Goal: Task Accomplishment & Management: Manage account settings

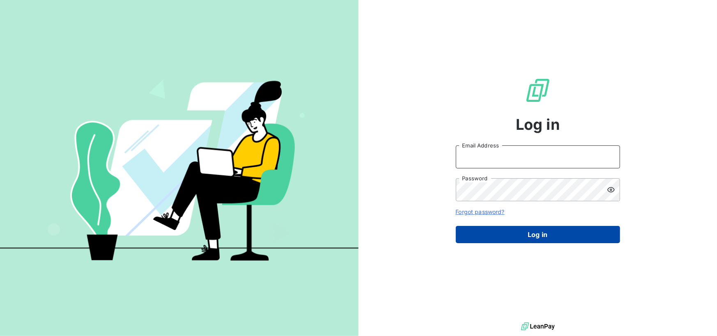
type input "accounts.italy@graitec.com"
click at [495, 229] on button "Log in" at bounding box center [538, 234] width 164 height 17
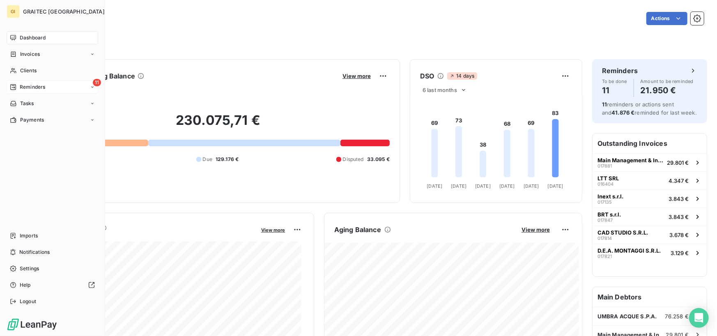
click at [49, 88] on div "11 Reminders" at bounding box center [53, 87] width 92 height 13
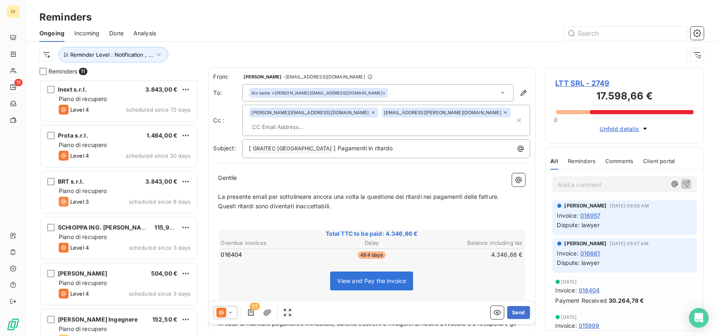
scroll to position [251, 0]
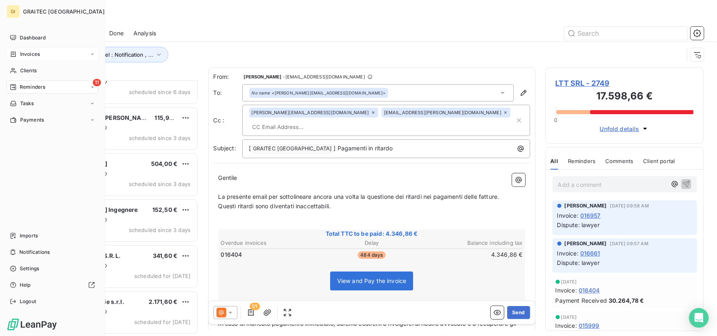
click at [43, 53] on div "Invoices" at bounding box center [53, 54] width 92 height 13
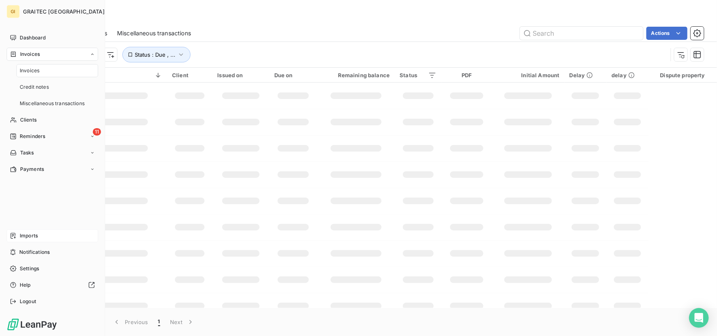
click at [40, 234] on div "Imports" at bounding box center [53, 235] width 92 height 13
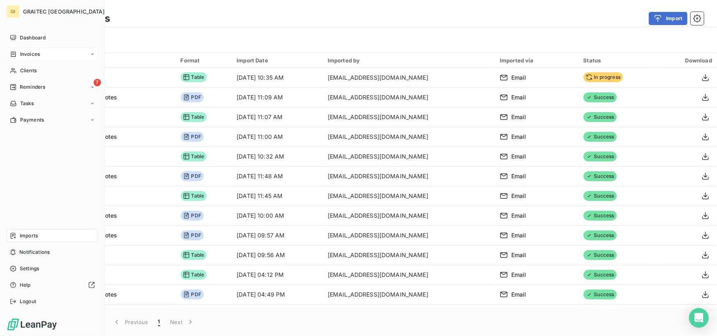
click at [53, 51] on div "Invoices" at bounding box center [53, 54] width 92 height 13
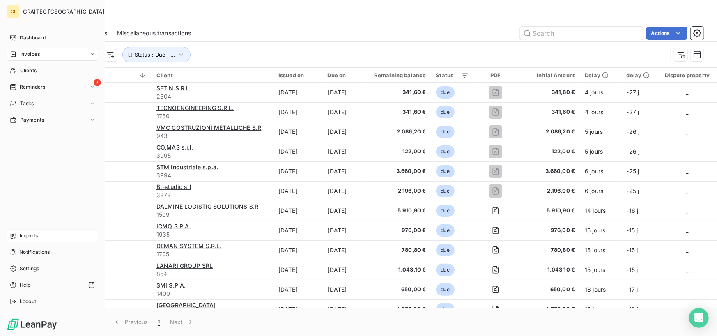
click at [53, 230] on div "Imports" at bounding box center [53, 235] width 92 height 13
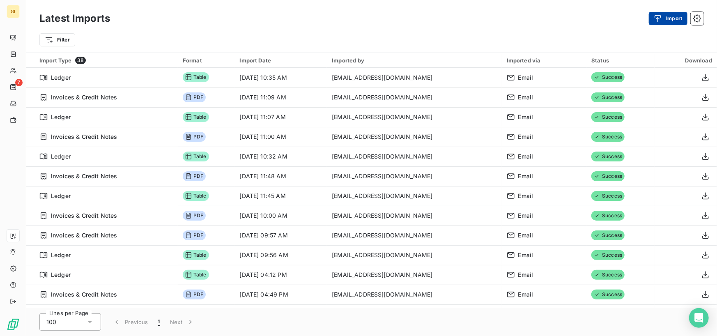
click at [670, 12] on button "Import" at bounding box center [668, 18] width 39 height 13
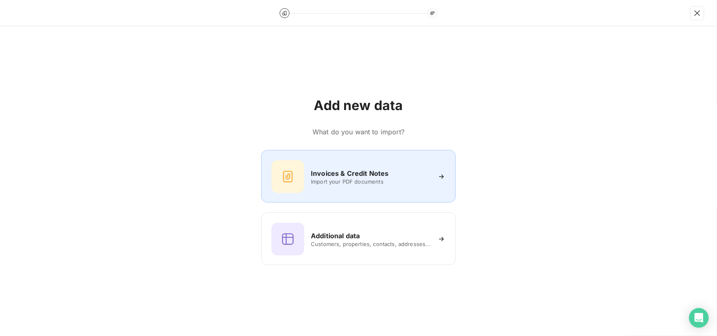
click at [381, 177] on h6 "Invoices & Credit Notes" at bounding box center [350, 173] width 78 height 10
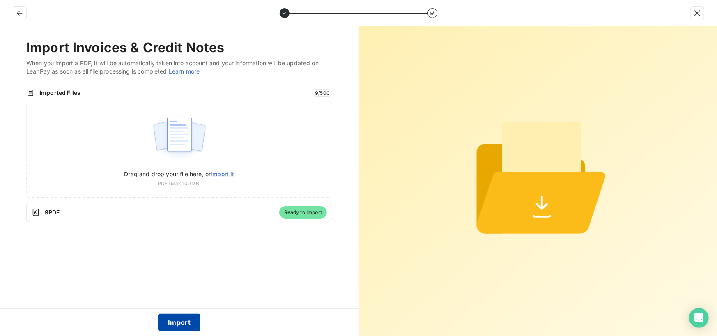
click at [198, 320] on button "Import" at bounding box center [179, 322] width 42 height 17
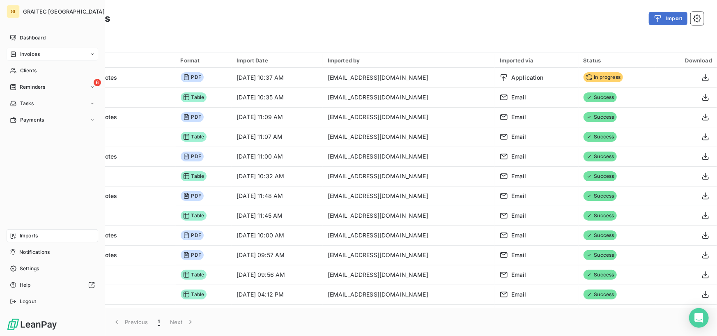
click at [48, 58] on div "Invoices" at bounding box center [53, 54] width 92 height 13
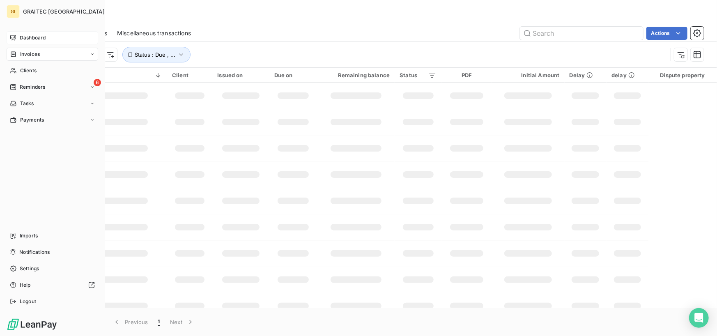
click at [13, 36] on icon at bounding box center [13, 38] width 7 height 7
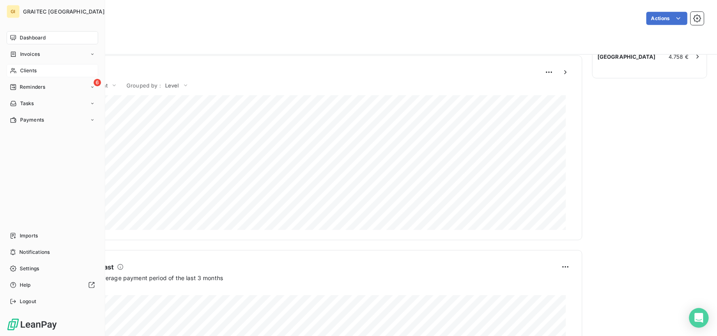
scroll to position [341, 0]
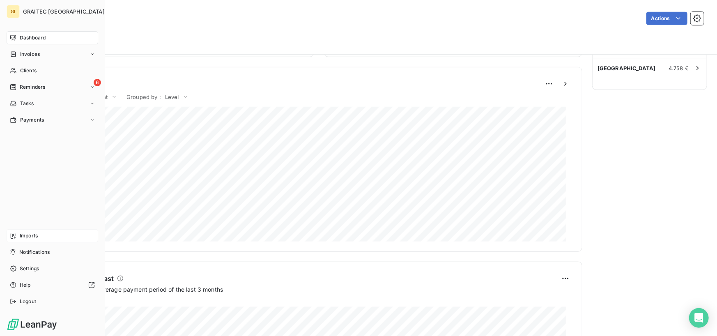
click at [48, 241] on div "Imports" at bounding box center [53, 235] width 92 height 13
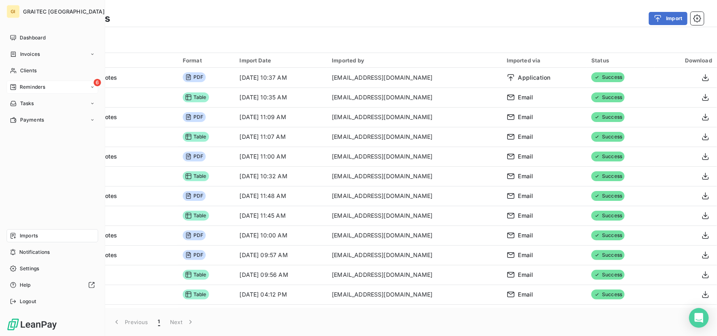
click at [45, 89] on span "Reminders" at bounding box center [32, 86] width 25 height 7
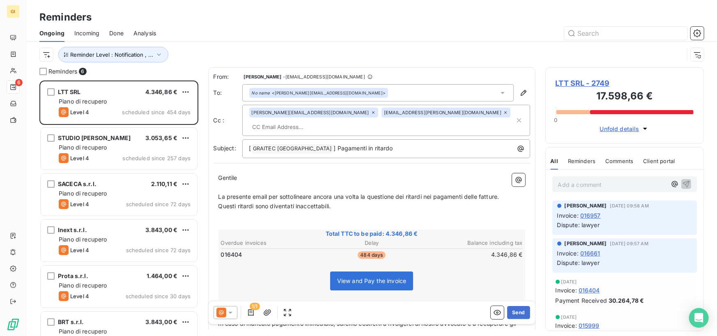
click at [94, 37] on span "Incoming" at bounding box center [86, 33] width 25 height 8
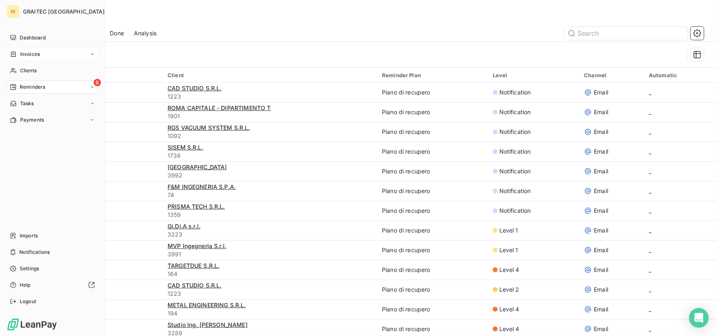
click at [21, 51] on span "Invoices" at bounding box center [30, 54] width 20 height 7
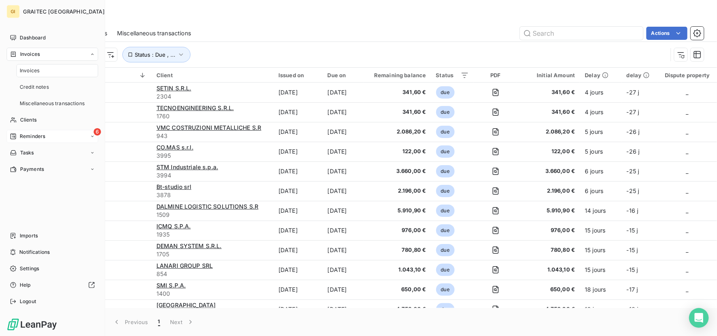
click at [53, 141] on div "6 Reminders" at bounding box center [53, 136] width 92 height 13
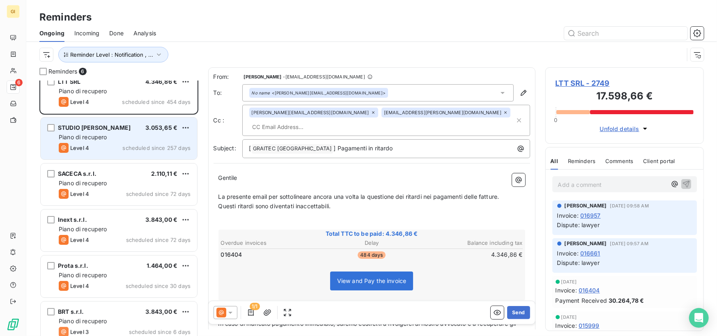
scroll to position [21, 0]
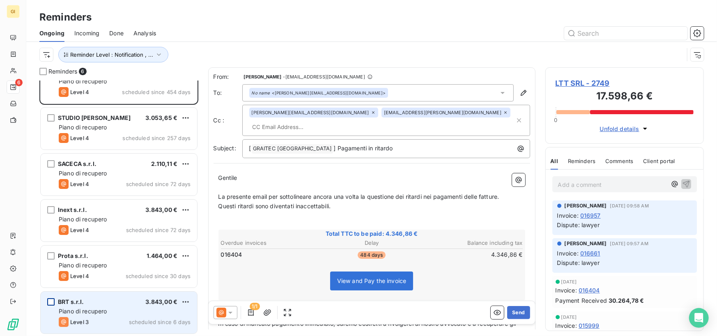
click at [54, 304] on div "grid" at bounding box center [50, 301] width 7 height 7
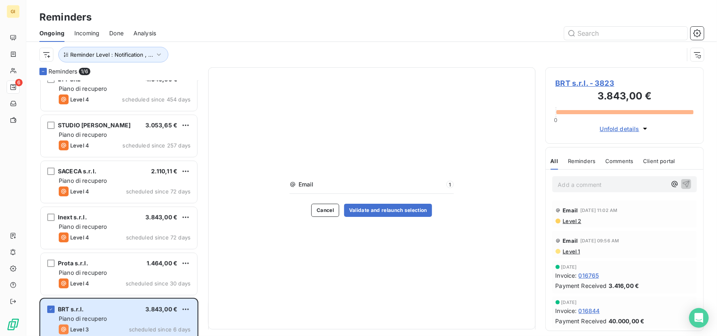
scroll to position [21, 0]
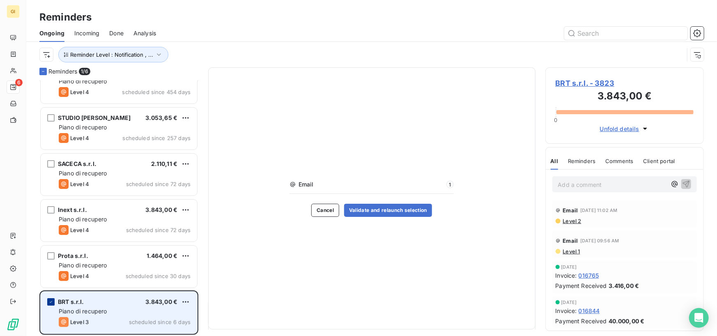
click at [47, 300] on div "grid" at bounding box center [50, 301] width 7 height 7
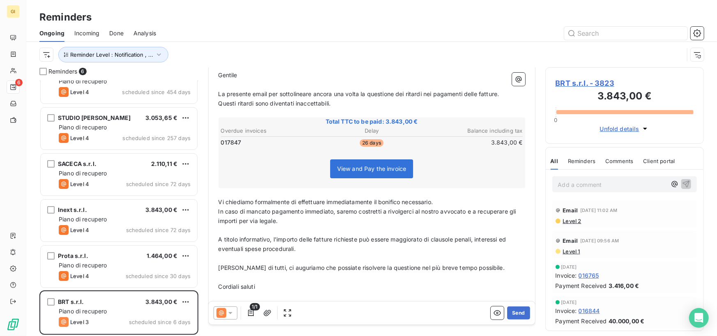
scroll to position [113, 0]
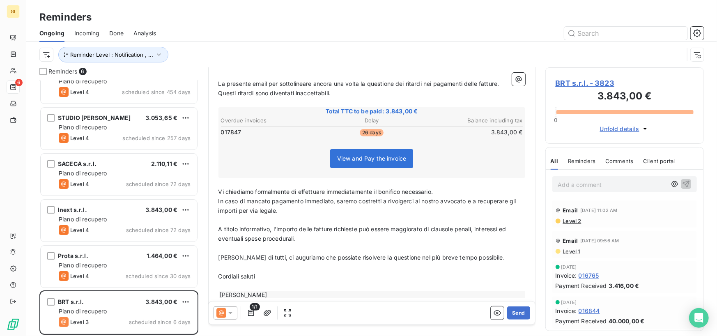
click at [332, 216] on p "﻿" at bounding box center [372, 220] width 307 height 9
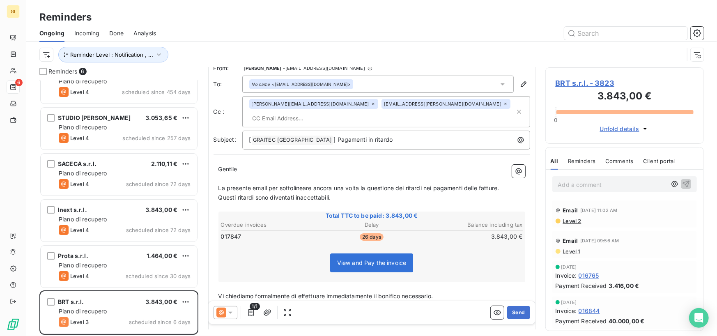
scroll to position [0, 0]
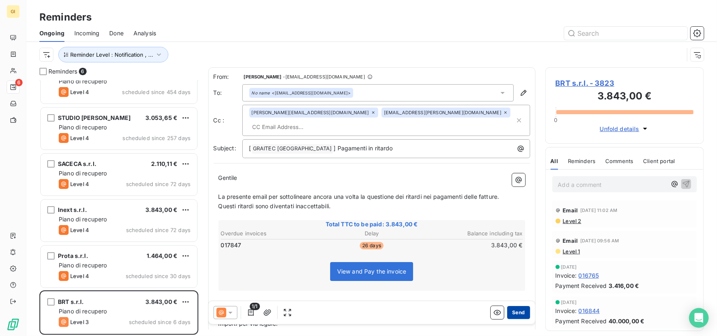
click at [522, 307] on button "Send" at bounding box center [518, 312] width 23 height 13
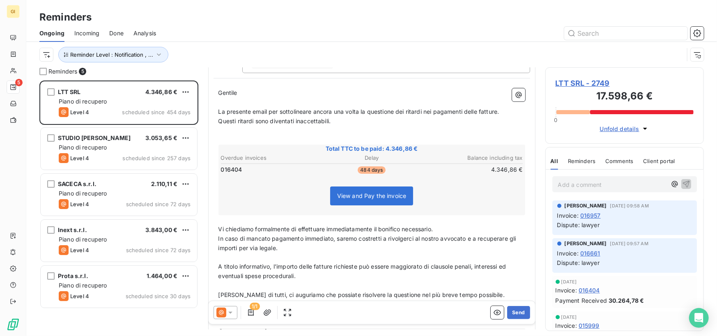
scroll to position [123, 0]
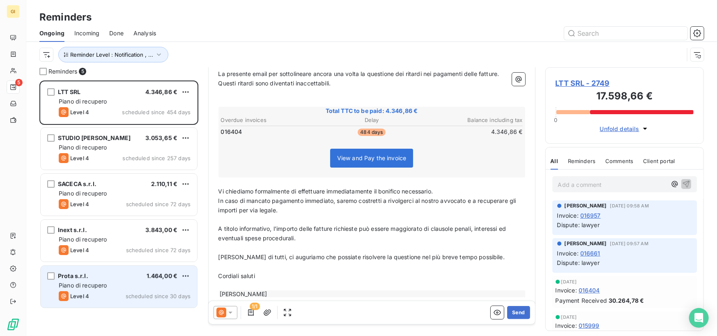
click at [113, 273] on div "Prota s.r.l. 1.464,00 €" at bounding box center [125, 275] width 132 height 7
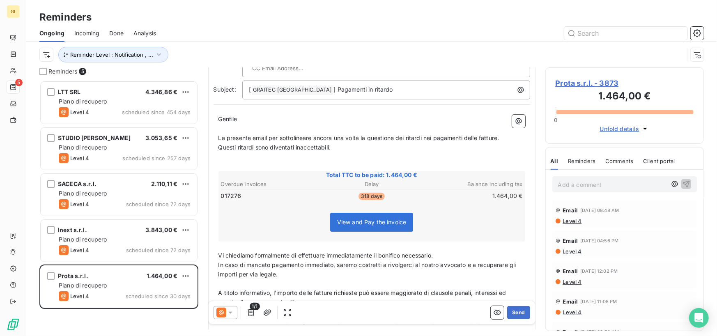
scroll to position [123, 0]
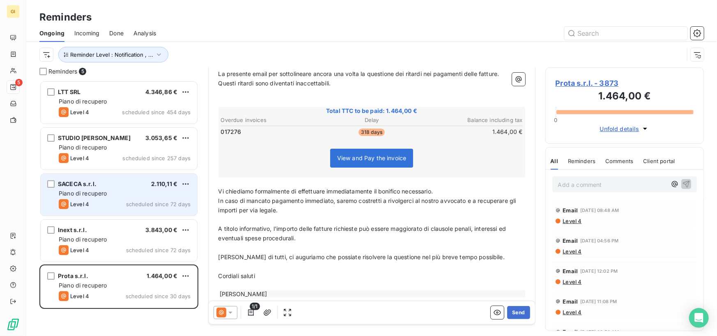
click at [118, 183] on div "SACECA s.r.l. 2.110,11 €" at bounding box center [125, 183] width 132 height 7
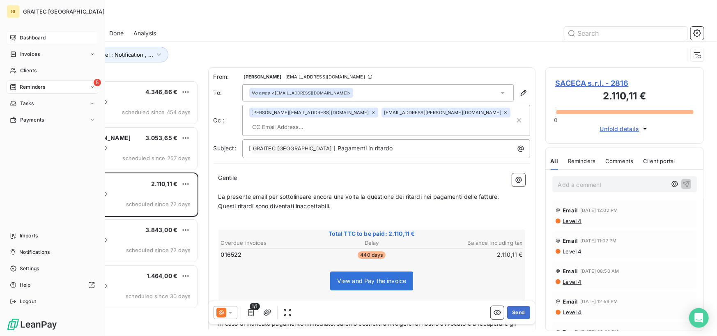
click at [10, 39] on icon at bounding box center [13, 37] width 6 height 5
